Goal: Task Accomplishment & Management: Manage account settings

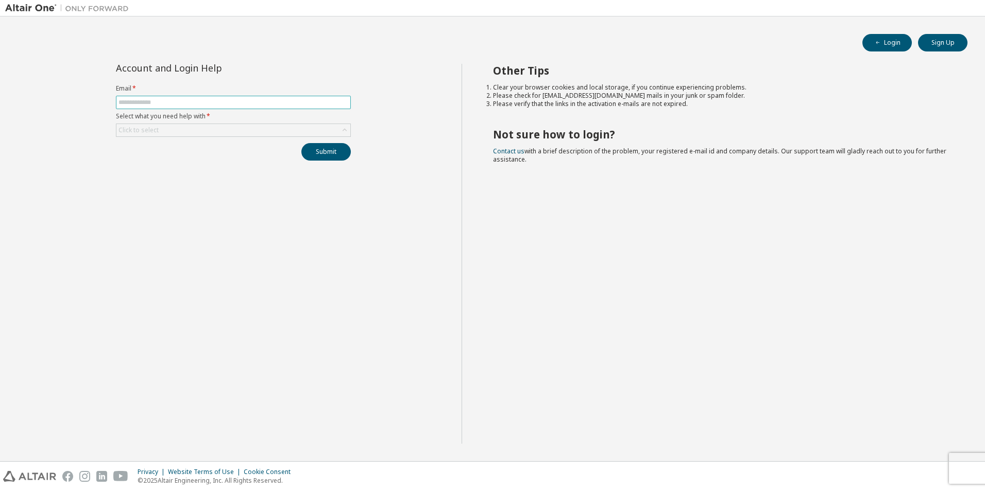
click at [139, 102] on input "text" at bounding box center [233, 102] width 230 height 8
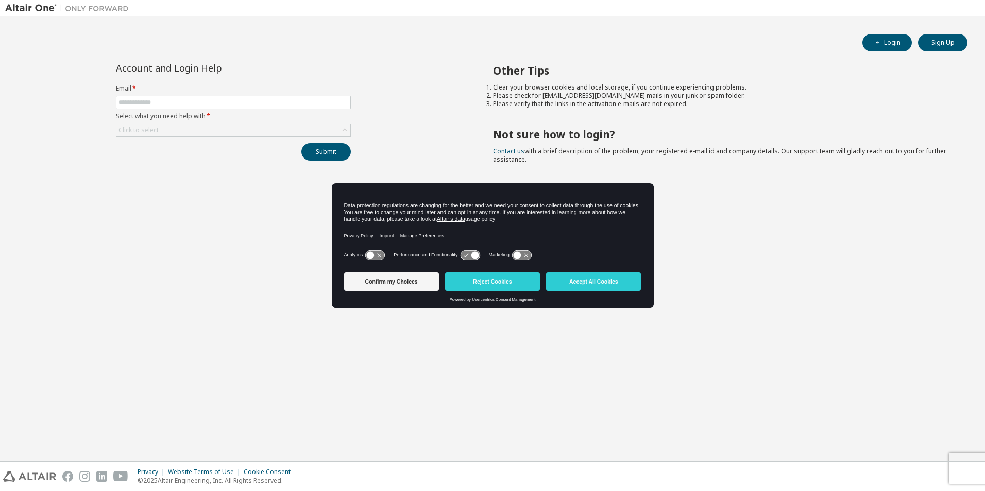
drag, startPoint x: 398, startPoint y: 51, endPoint x: 647, endPoint y: 50, distance: 249.8
click at [398, 51] on div "Login Sign Up" at bounding box center [493, 43] width 950 height 18
click at [880, 40] on icon "button" at bounding box center [877, 43] width 6 height 6
click at [160, 101] on input "text" at bounding box center [233, 102] width 230 height 8
type input "**********"
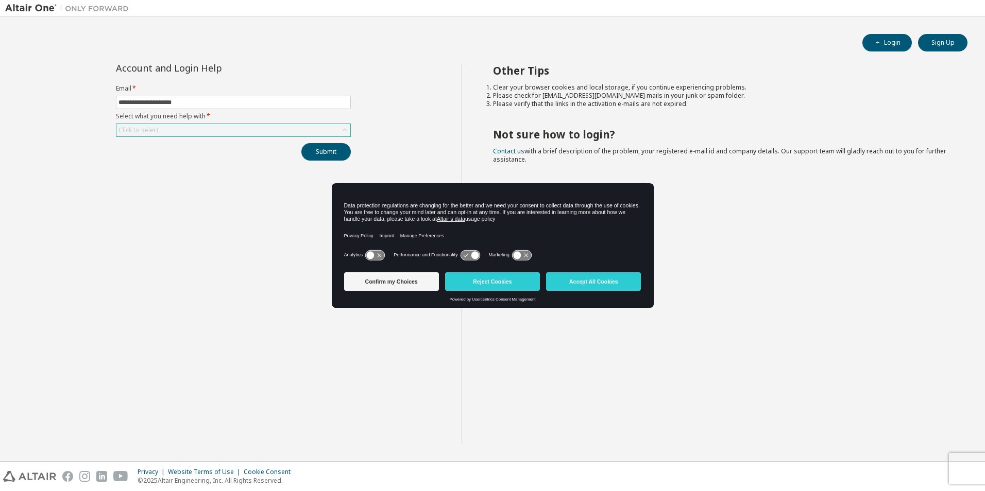
click at [252, 132] on div "Click to select" at bounding box center [233, 130] width 234 height 12
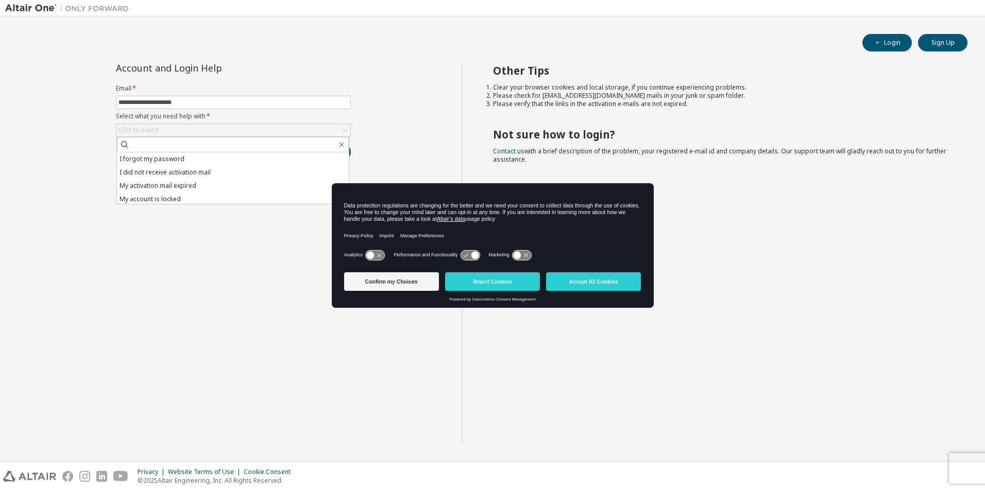
drag, startPoint x: 180, startPoint y: 157, endPoint x: 240, endPoint y: 156, distance: 60.8
click at [180, 157] on li "I forgot my password" at bounding box center [233, 158] width 232 height 13
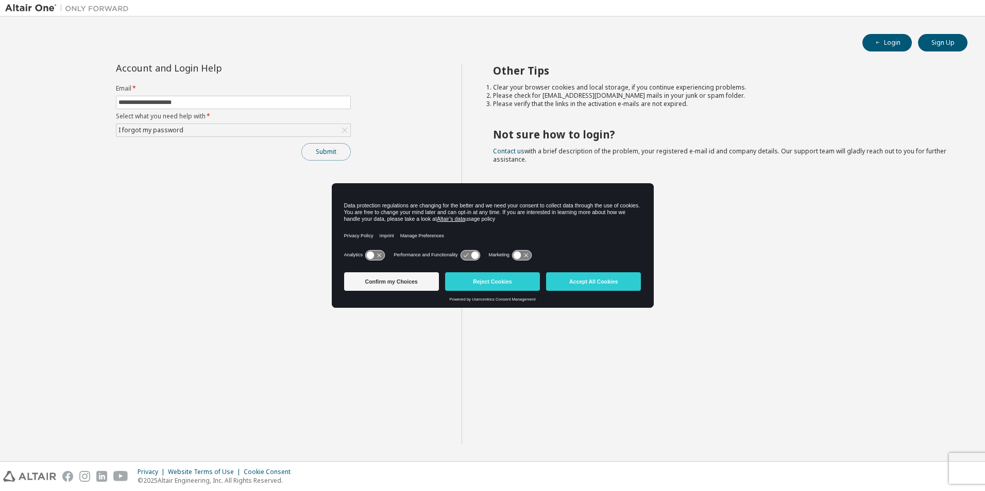
click at [320, 148] on button "Submit" at bounding box center [325, 152] width 49 height 18
click at [583, 280] on button "Accept All Cookies" at bounding box center [593, 281] width 95 height 19
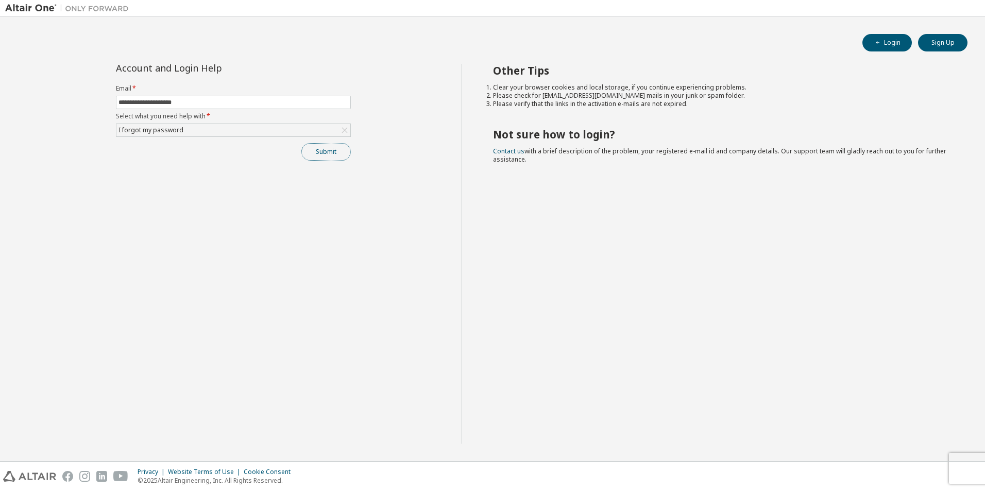
click at [335, 153] on button "Submit" at bounding box center [325, 152] width 49 height 18
